Goal: Information Seeking & Learning: Learn about a topic

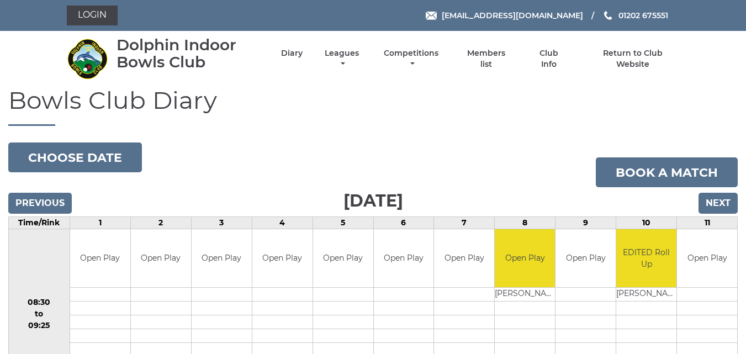
click at [349, 56] on link "Leagues" at bounding box center [342, 59] width 40 height 22
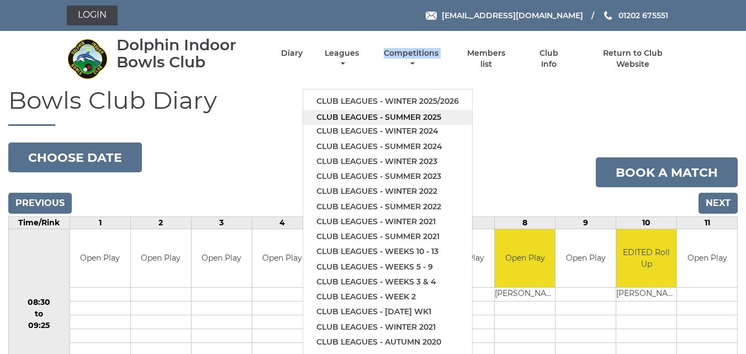
click at [363, 115] on link "Club leagues - Summer 2025" at bounding box center [387, 117] width 169 height 15
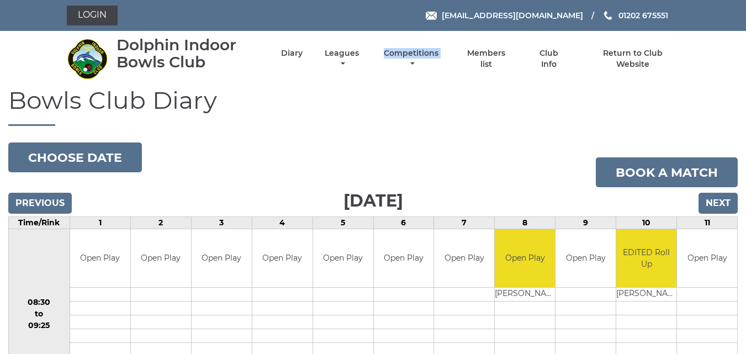
click at [363, 115] on h1 "Bowls Club Diary" at bounding box center [373, 106] width 730 height 39
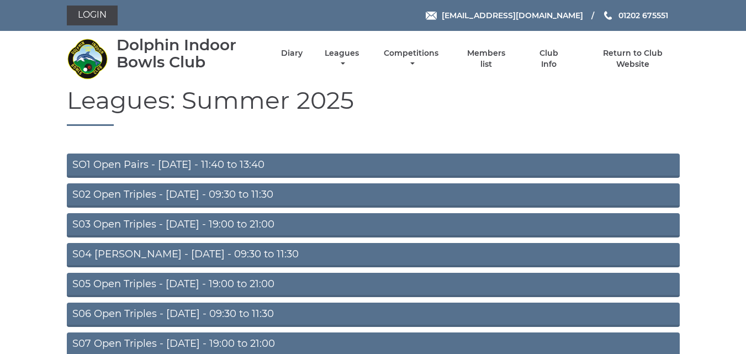
click at [363, 115] on h1 "Leagues: Summer 2025" at bounding box center [373, 106] width 613 height 39
click at [223, 219] on link "S03 Open Triples - [DATE] - 19:00 to 21:00" at bounding box center [373, 225] width 613 height 24
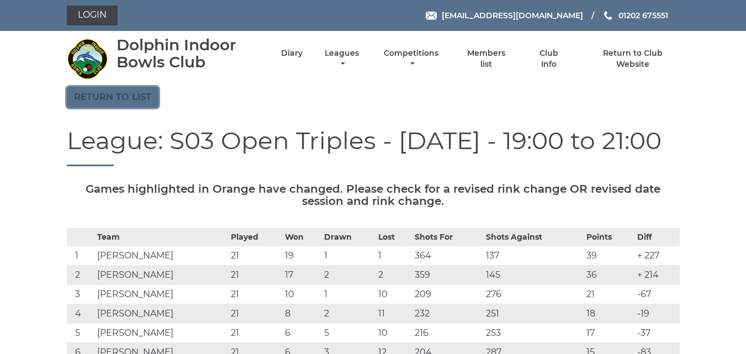
click at [143, 103] on link "Return to list" at bounding box center [113, 97] width 92 height 21
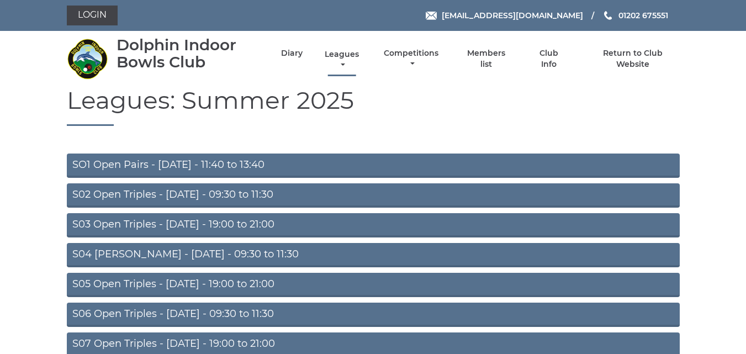
click at [333, 51] on link "Leagues" at bounding box center [342, 60] width 40 height 22
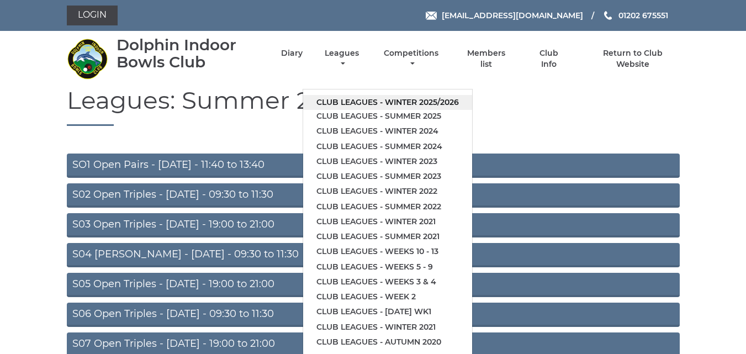
click at [349, 100] on link "Club leagues - Winter 2025/2026" at bounding box center [387, 102] width 169 height 15
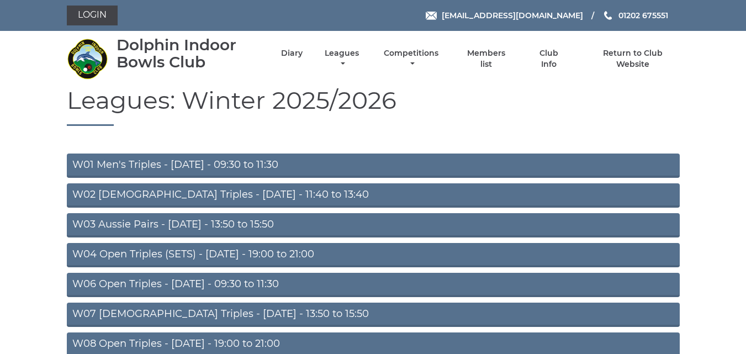
click at [350, 101] on h1 "Leagues: Winter 2025/2026" at bounding box center [373, 106] width 613 height 39
click at [350, 103] on h1 "Leagues: Winter 2025/2026" at bounding box center [373, 106] width 613 height 39
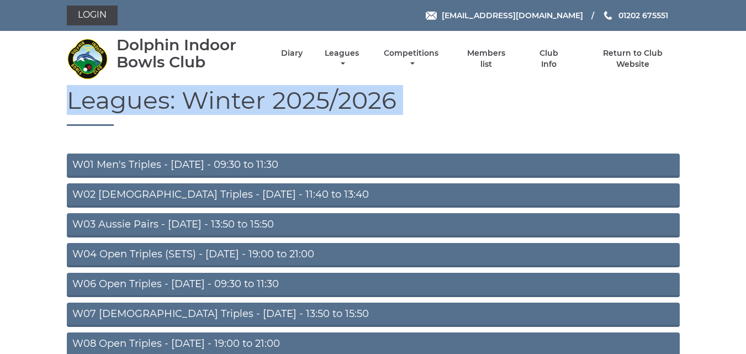
click at [348, 105] on h1 "Leagues: Winter 2025/2026" at bounding box center [373, 106] width 613 height 39
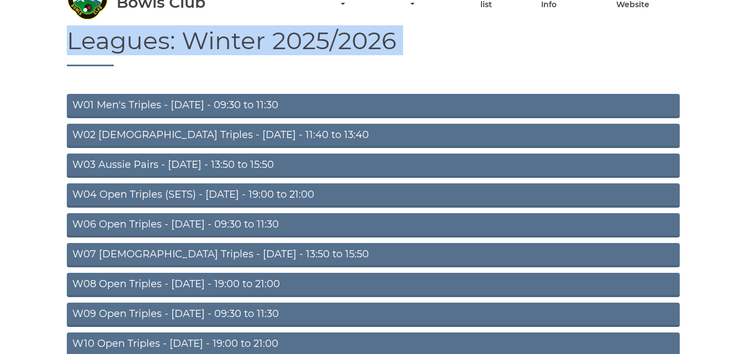
scroll to position [76, 0]
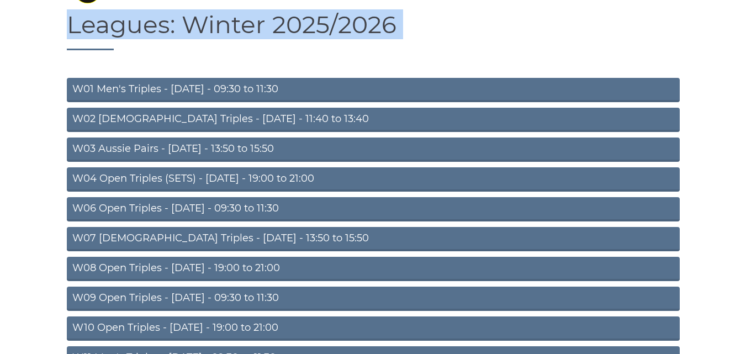
click at [741, 51] on section "Leagues: Winter 2025/2026 W01 Men's Triples - Monday - 09:30 to 11:30 W02 Ladie…" at bounding box center [373, 322] width 746 height 623
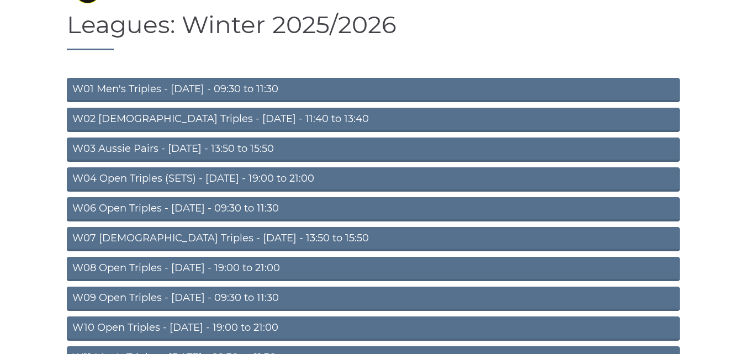
click at [277, 268] on link "W08 Open Triples - Tuesday - 19:00 to 21:00" at bounding box center [373, 269] width 613 height 24
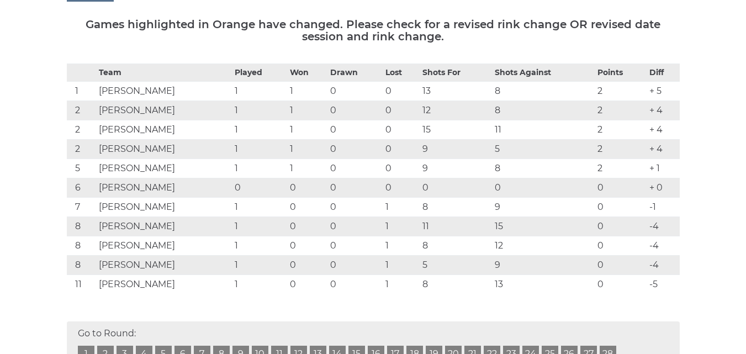
scroll to position [179, 0]
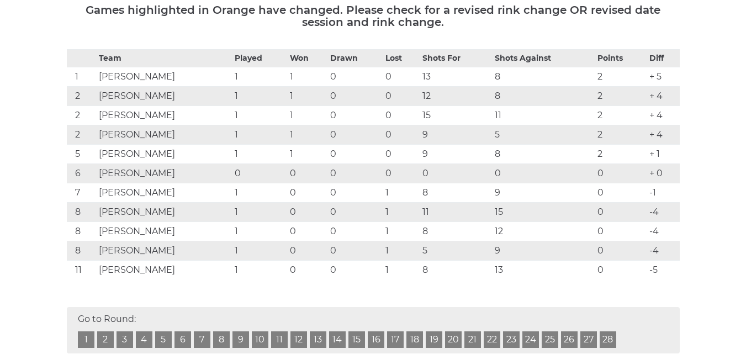
drag, startPoint x: 738, startPoint y: 39, endPoint x: 750, endPoint y: 30, distance: 15.4
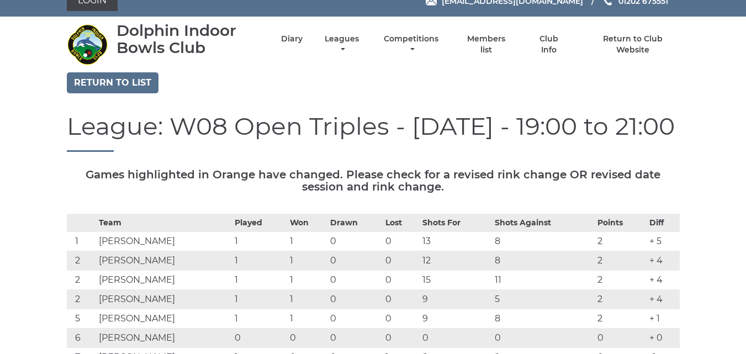
scroll to position [0, 0]
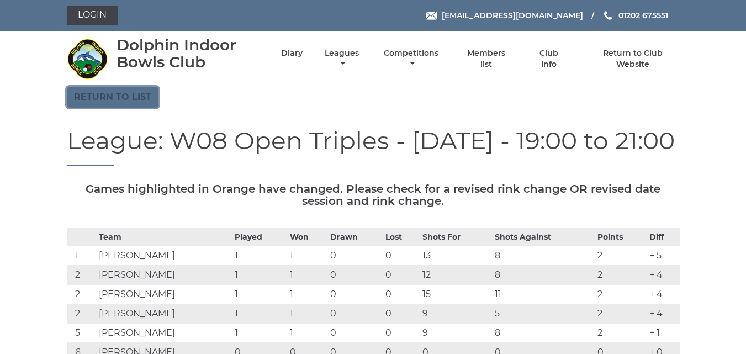
click at [144, 107] on link "Return to list" at bounding box center [113, 97] width 92 height 21
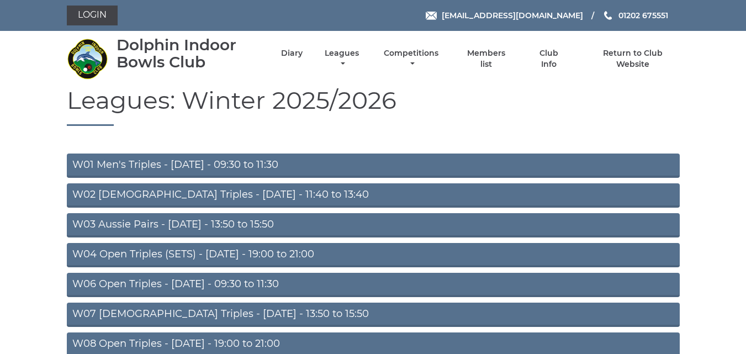
click at [173, 166] on link "W01 Men's Triples - [DATE] - 09:30 to 11:30" at bounding box center [373, 166] width 613 height 24
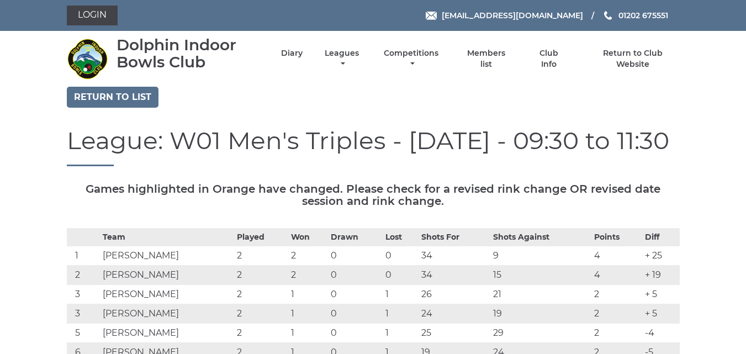
click at [745, 17] on div "Login [EMAIL_ADDRESS][DOMAIN_NAME] 01202 675551" at bounding box center [373, 15] width 746 height 31
click at [144, 102] on link "Return to list" at bounding box center [113, 97] width 92 height 21
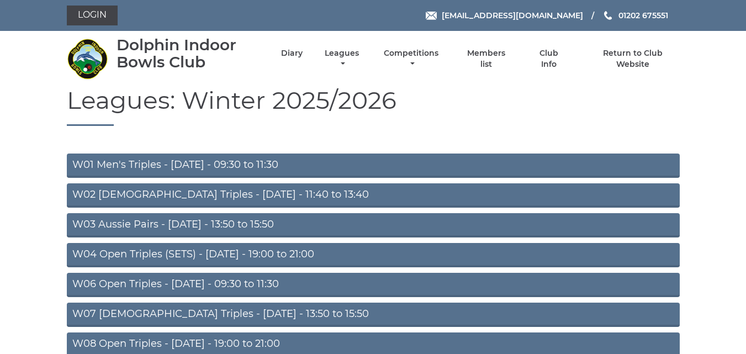
click at [81, 249] on link "W04 Open Triples (SETS) - [DATE] - 19:00 to 21:00" at bounding box center [373, 255] width 613 height 24
click at [81, 248] on link "W04 Open Triples (SETS) - [DATE] - 19:00 to 21:00" at bounding box center [373, 255] width 613 height 24
click at [81, 248] on link "W04 Open Triples (SETS) - Monday - 19:00 to 21:00" at bounding box center [373, 255] width 613 height 24
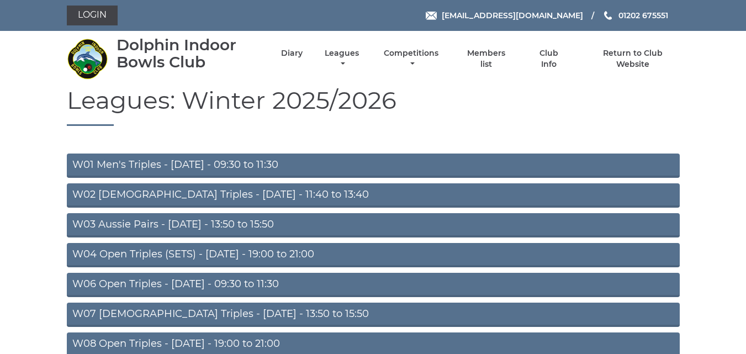
click at [81, 248] on link "W04 Open Triples (SETS) - Monday - 19:00 to 21:00" at bounding box center [373, 255] width 613 height 24
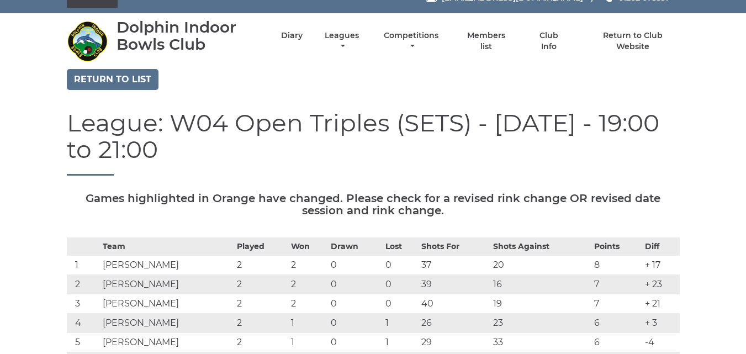
scroll to position [26, 0]
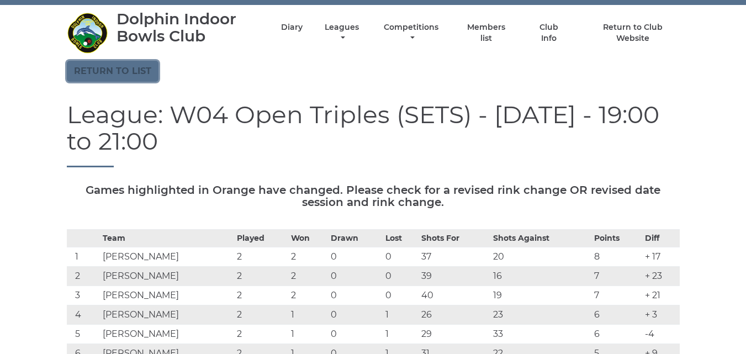
click at [146, 80] on link "Return to list" at bounding box center [113, 71] width 92 height 21
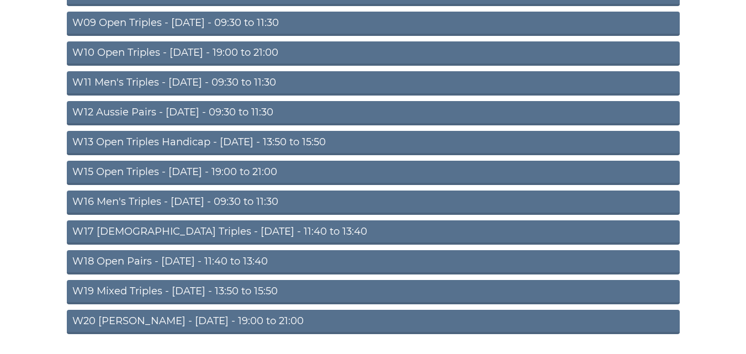
scroll to position [351, 0]
click at [249, 316] on link "W20 [PERSON_NAME] - [DATE] - 19:00 to 21:00" at bounding box center [373, 322] width 613 height 24
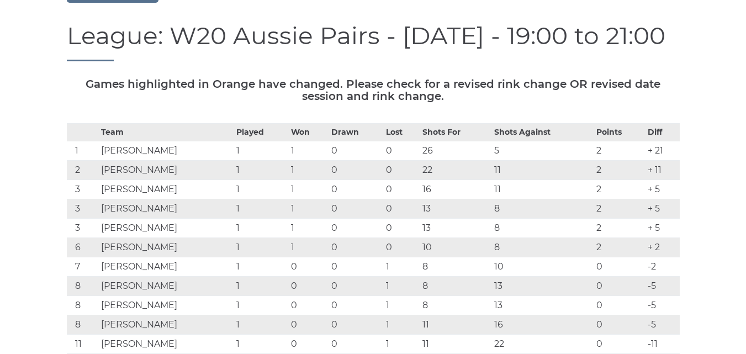
scroll to position [8, 0]
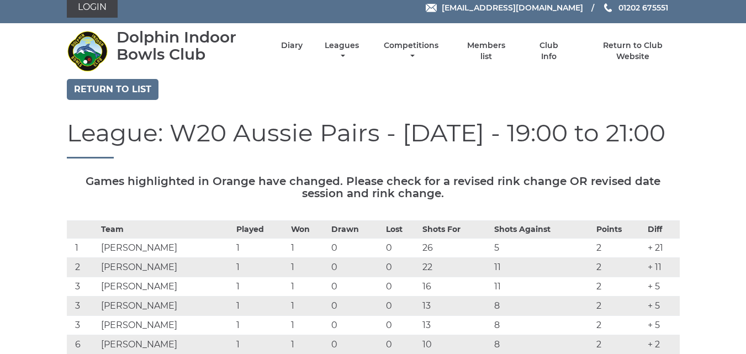
click at [737, 19] on div "Login [EMAIL_ADDRESS][DOMAIN_NAME] 01202 675551" at bounding box center [373, 7] width 746 height 31
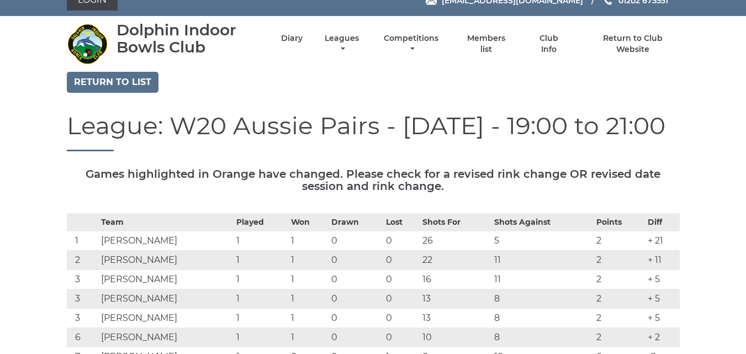
scroll to position [0, 0]
